Goal: Information Seeking & Learning: Learn about a topic

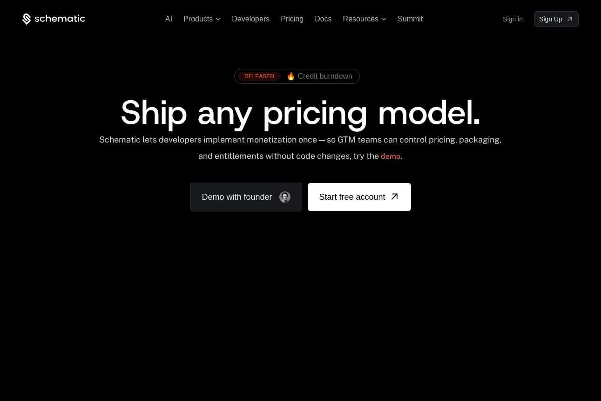
click at [278, 21] on ul "AI Products Developers Pricing Docs Resources Summit" at bounding box center [293, 19] width 257 height 8
click at [285, 20] on span "Pricing" at bounding box center [292, 19] width 23 height 8
click at [297, 22] on span "Pricing" at bounding box center [292, 19] width 23 height 8
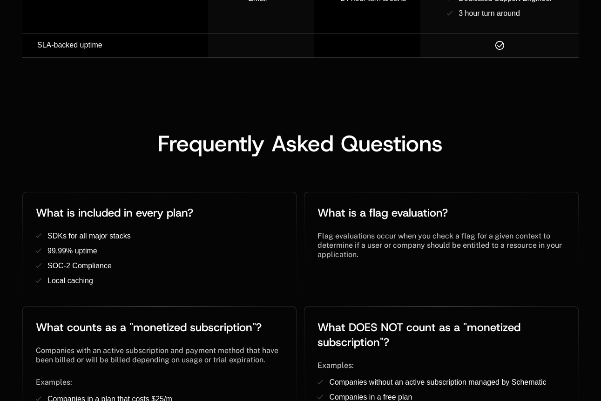
scroll to position [2114, 0]
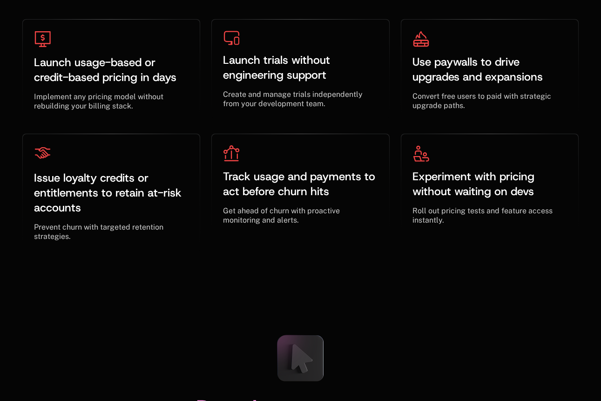
scroll to position [5677, 0]
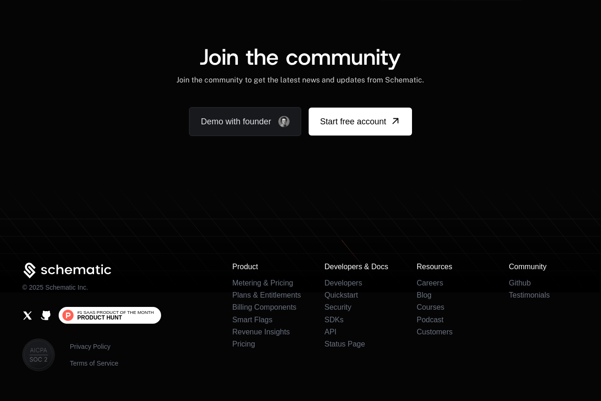
click at [122, 310] on span "#1 SaaS Product of the Month Product [PERSON_NAME]" at bounding box center [115, 315] width 76 height 10
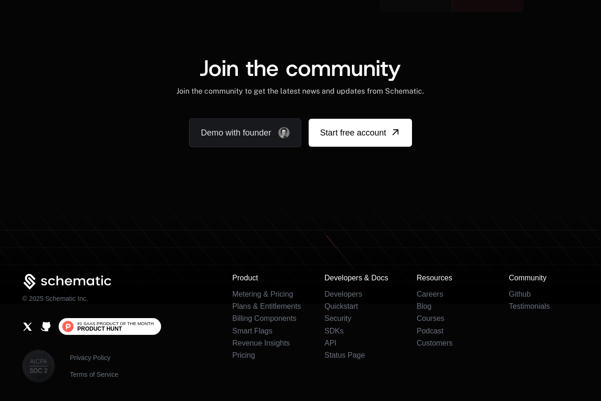
scroll to position [5689, 0]
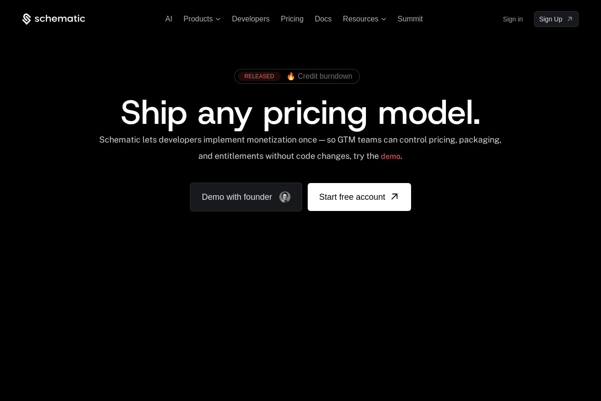
click at [293, 118] on span "Ship any pricing model." at bounding box center [301, 112] width 360 height 45
click at [421, 63] on div "RELEASED 🔥 Credit burndown Ship any pricing model. Schematic lets developers im…" at bounding box center [300, 137] width 601 height 221
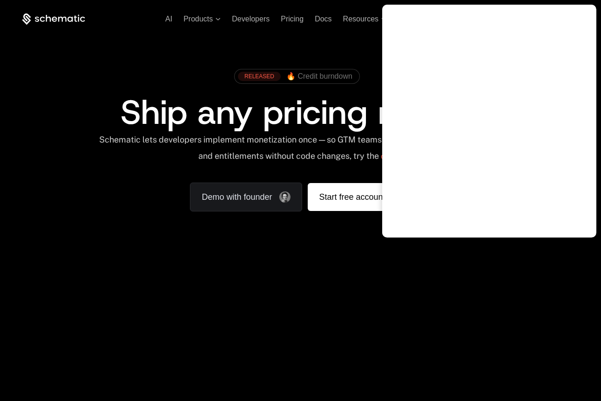
click at [366, 130] on span "Ship any pricing model." at bounding box center [301, 112] width 360 height 45
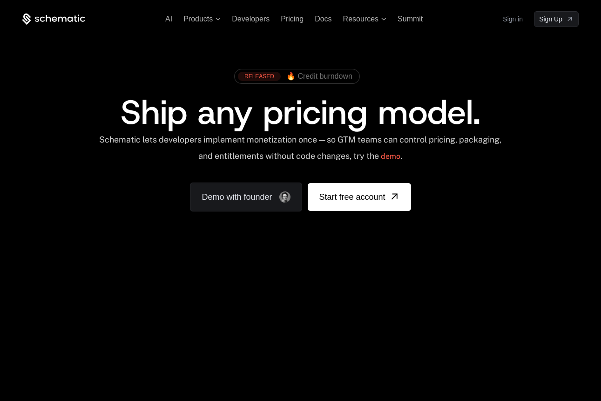
click at [350, 118] on span "Ship any pricing model." at bounding box center [301, 112] width 360 height 45
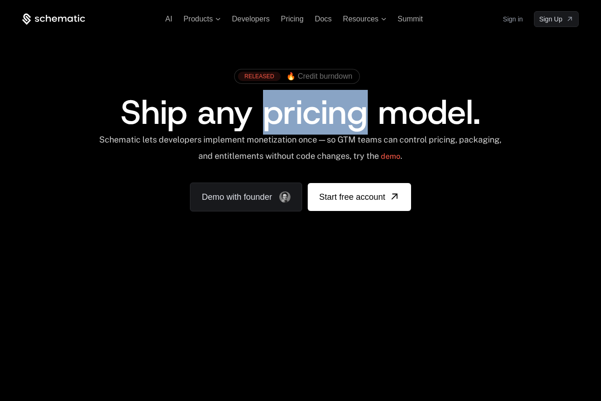
click at [350, 118] on span "Ship any pricing model." at bounding box center [301, 112] width 360 height 45
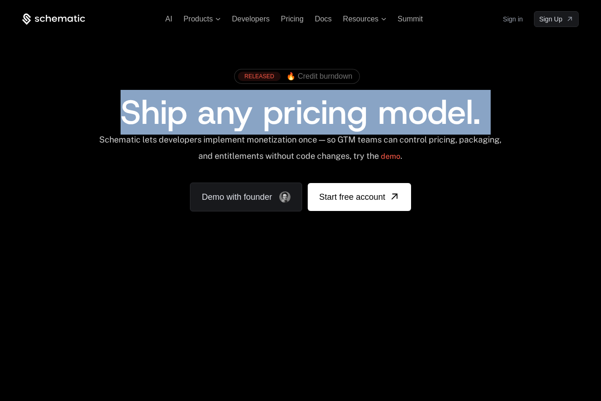
click at [350, 118] on span "Ship any pricing model." at bounding box center [301, 112] width 360 height 45
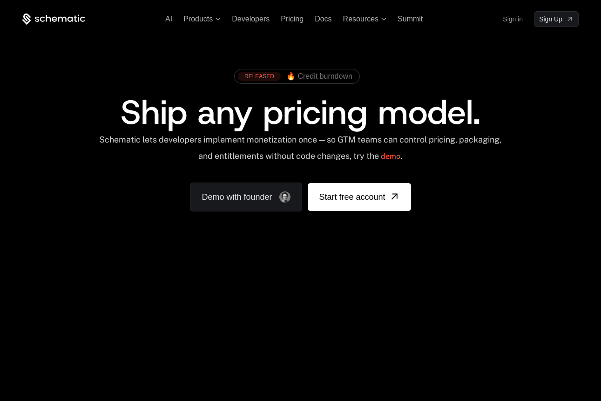
click at [101, 349] on div "Your browser does not support the video tag." at bounding box center [300, 276] width 601 height 392
click at [108, 350] on div "Your browser does not support the video tag." at bounding box center [300, 276] width 601 height 392
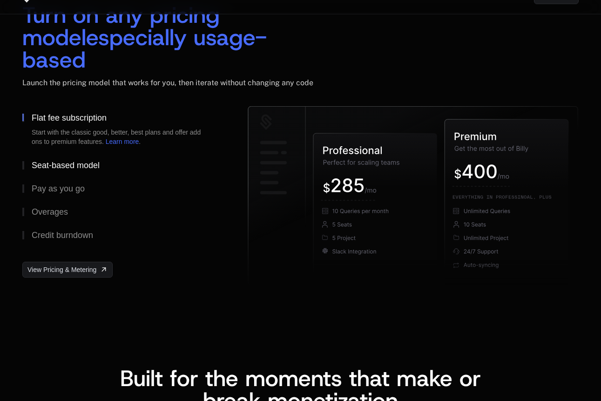
scroll to position [1413, 0]
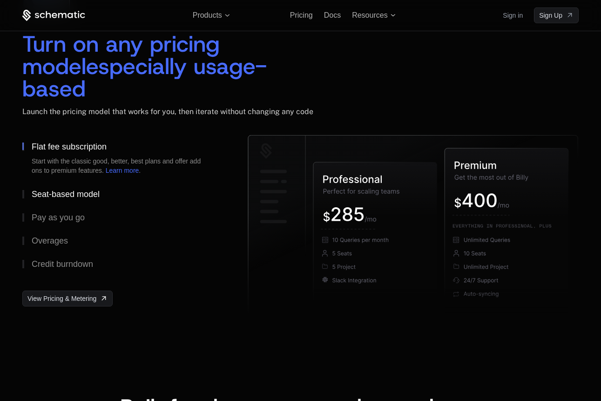
click at [89, 190] on div "Seat-based model" at bounding box center [66, 194] width 68 height 8
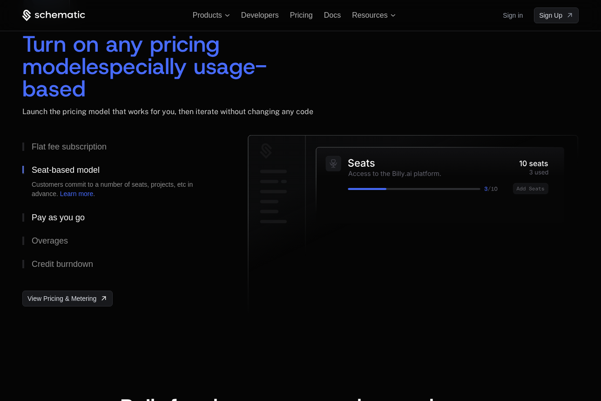
click at [73, 206] on button "Pay as you go" at bounding box center [119, 217] width 195 height 23
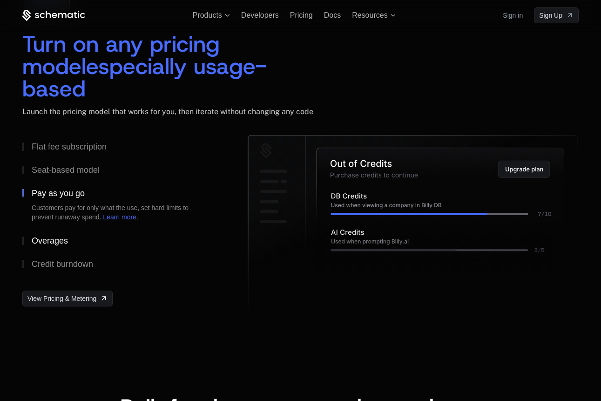
click at [74, 229] on button "Overages" at bounding box center [119, 240] width 195 height 23
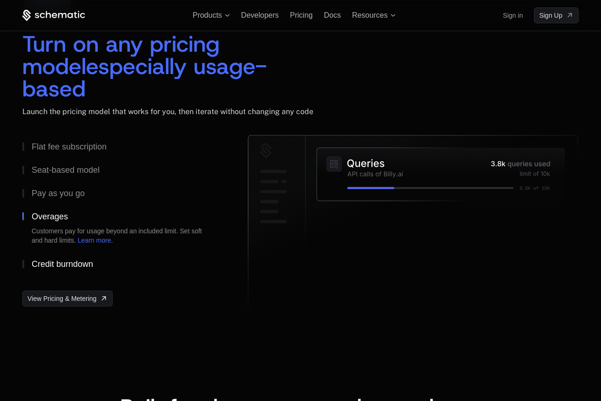
click at [79, 260] on div "Credit burndown" at bounding box center [62, 264] width 61 height 8
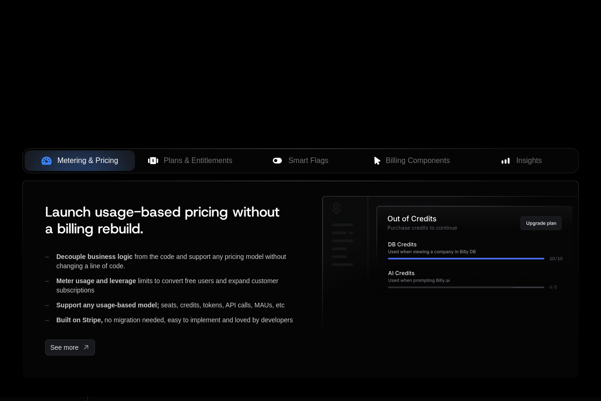
scroll to position [0, 0]
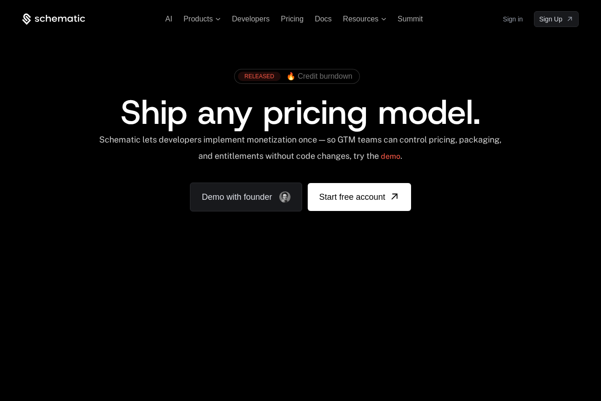
click at [401, 85] on div "RELEASED 🔥 Credit burndown" at bounding box center [300, 79] width 502 height 31
click at [405, 20] on span "Summit" at bounding box center [409, 19] width 25 height 8
